Goal: Find contact information: Find contact information

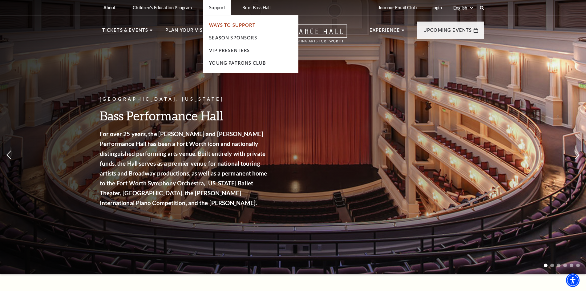
click at [226, 27] on link "Ways To Support" at bounding box center [232, 24] width 46 height 5
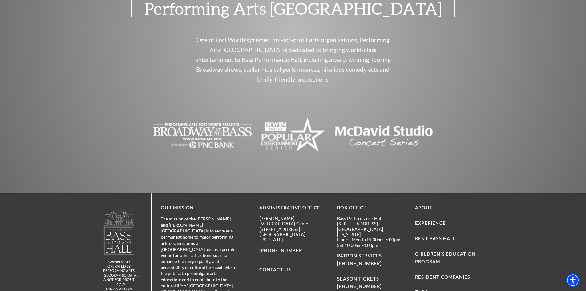
scroll to position [1234, 0]
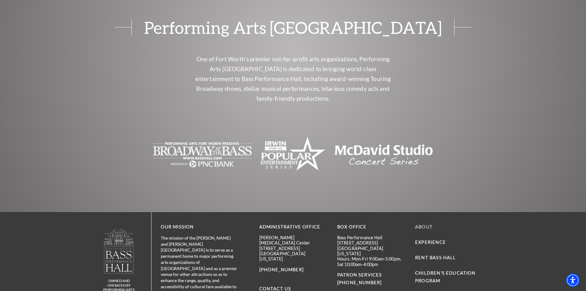
click at [423, 224] on link "About" at bounding box center [424, 226] width 18 height 5
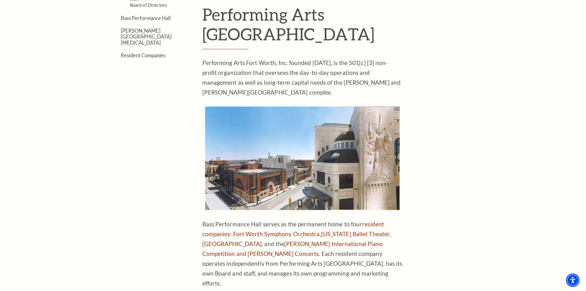
scroll to position [173, 0]
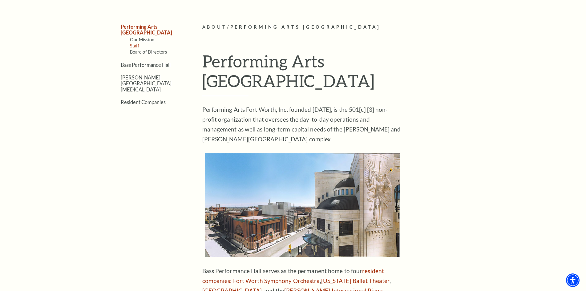
click at [133, 43] on link "Staff" at bounding box center [135, 45] width 10 height 5
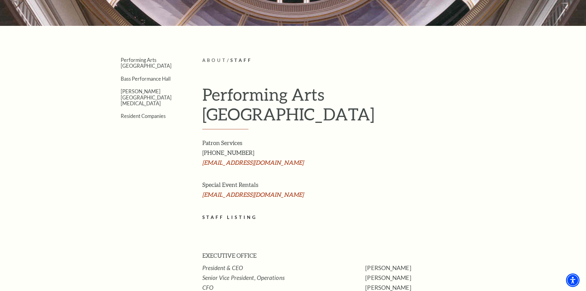
scroll to position [90, 0]
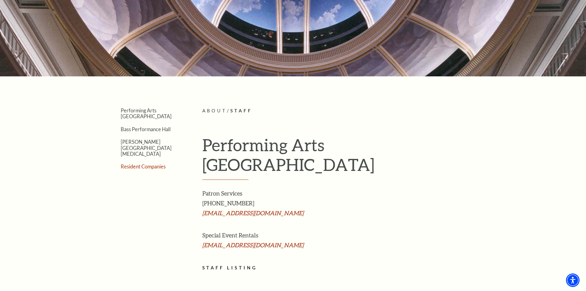
click at [157, 163] on link "Resident Companies" at bounding box center [143, 166] width 45 height 6
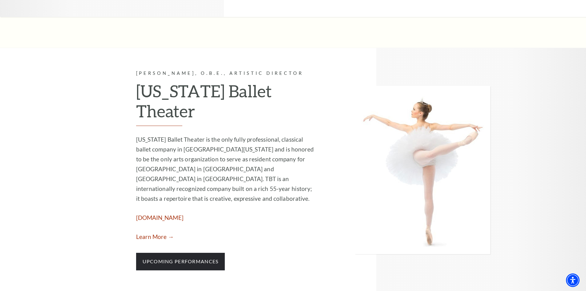
scroll to position [611, 0]
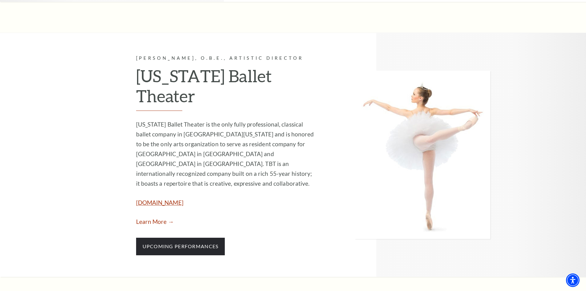
click at [180, 199] on link "[DOMAIN_NAME]" at bounding box center [159, 202] width 47 height 7
